Goal: Transaction & Acquisition: Purchase product/service

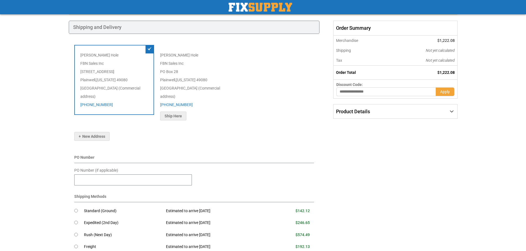
scroll to position [55, 0]
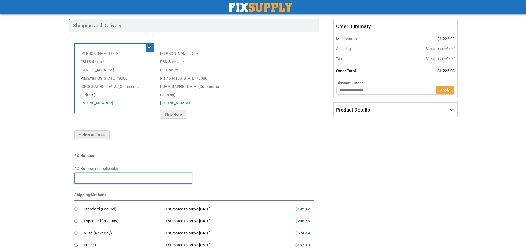
click at [85, 173] on input "PO Number (if applicable)" at bounding box center [133, 178] width 118 height 11
type input "*****"
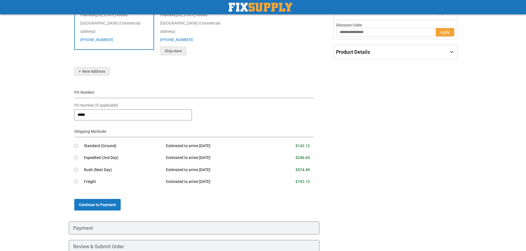
scroll to position [140, 0]
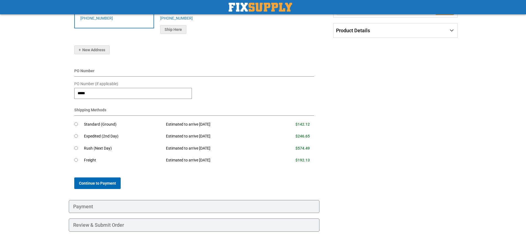
click at [99, 181] on span "Continue to Payment" at bounding box center [97, 183] width 37 height 4
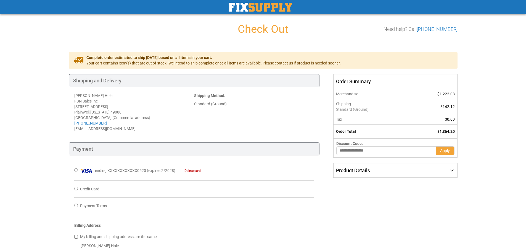
click at [401, 176] on div "Product Details" at bounding box center [394, 171] width 123 height 14
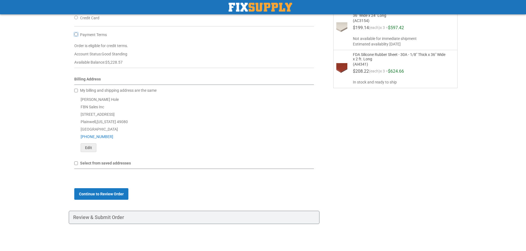
scroll to position [173, 0]
click at [117, 193] on span "Continue to Review Order" at bounding box center [101, 193] width 45 height 4
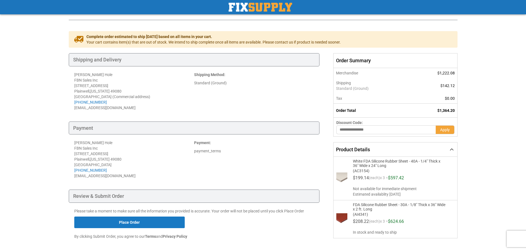
scroll to position [45, 0]
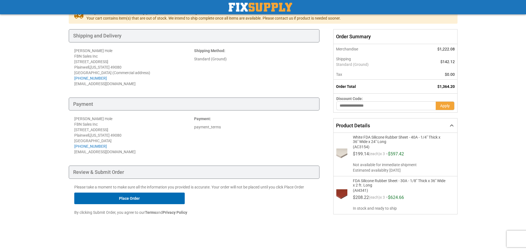
drag, startPoint x: 168, startPoint y: 198, endPoint x: 180, endPoint y: 199, distance: 11.9
click at [168, 198] on button "Place Order" at bounding box center [129, 199] width 110 height 12
